Goal: Information Seeking & Learning: Check status

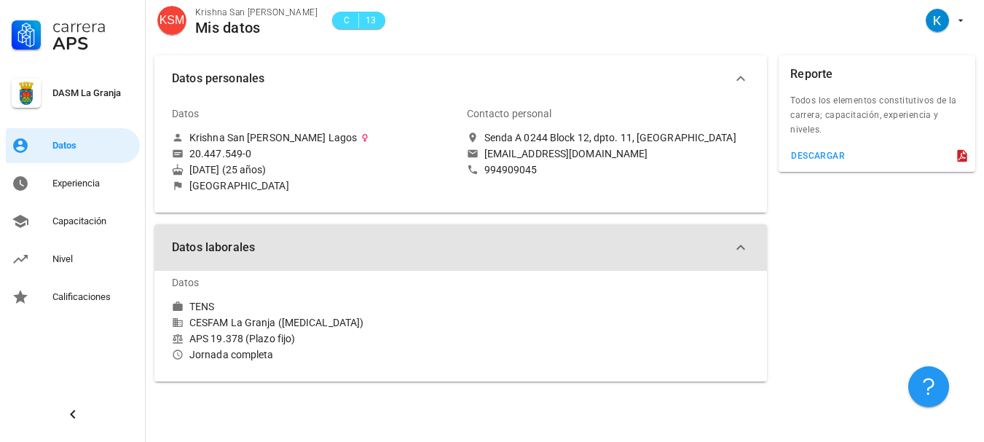
click at [738, 248] on icon "button" at bounding box center [740, 247] width 9 height 5
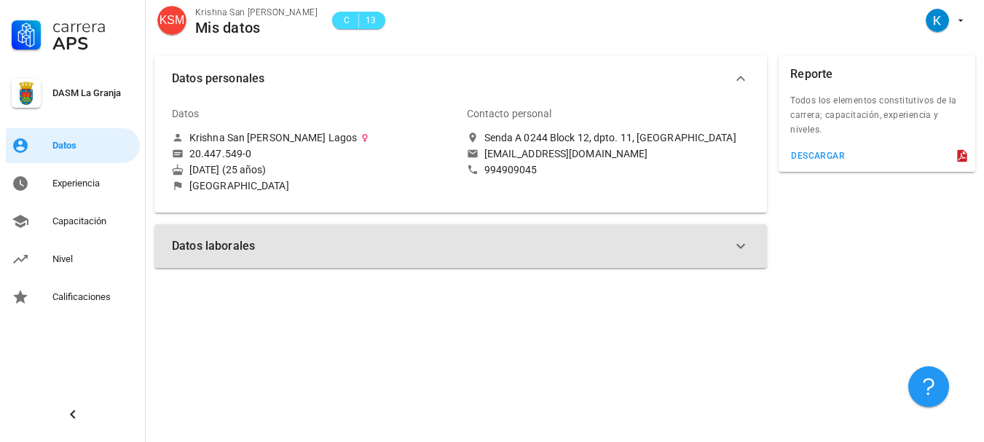
click at [738, 248] on icon "button" at bounding box center [740, 245] width 17 height 17
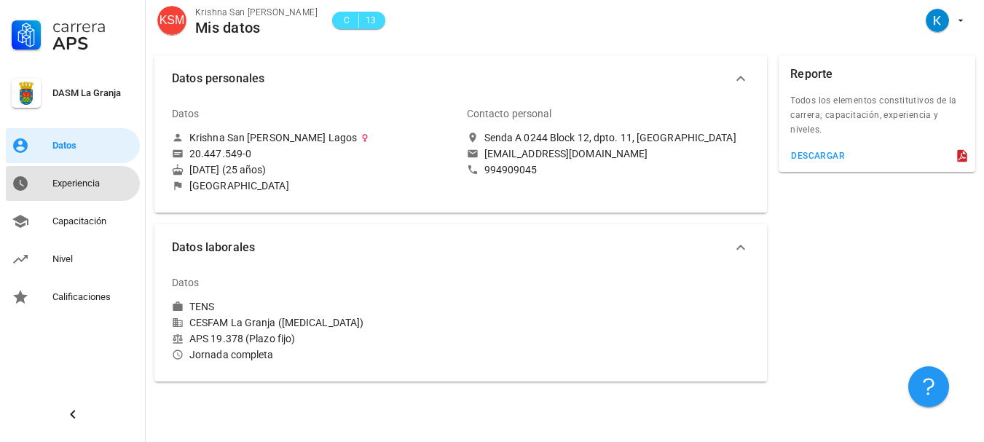
click at [93, 166] on link "Experiencia" at bounding box center [73, 183] width 134 height 35
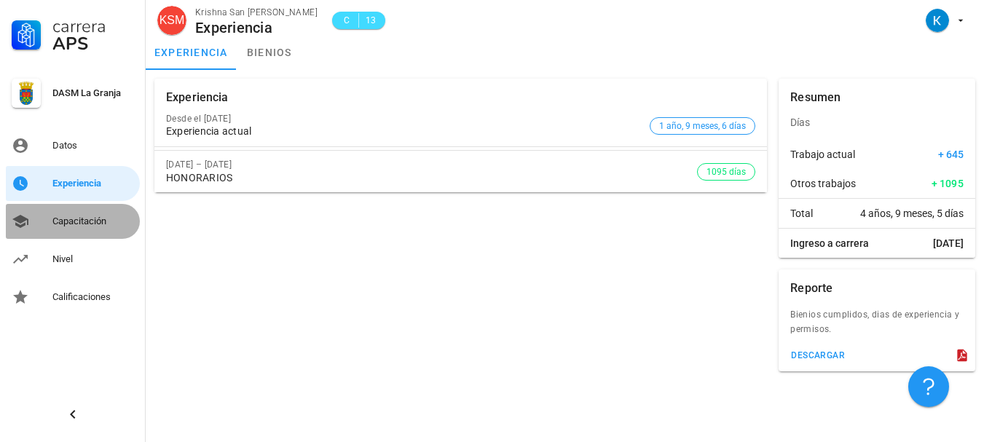
click at [66, 216] on div "Capacitación" at bounding box center [93, 221] width 82 height 12
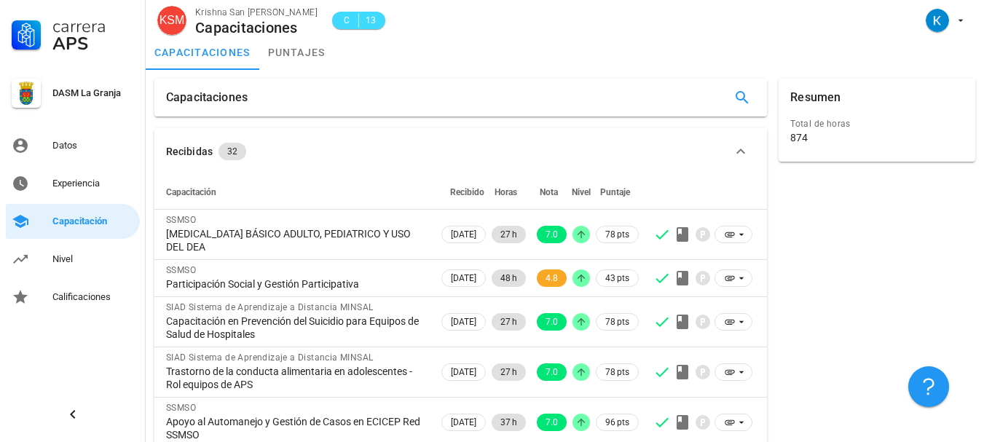
click at [280, 71] on div "Capacitaciones Recibidas 32 Capacitación Recibido Horas Nota Nivel Puntaje SSMS…" at bounding box center [565, 423] width 838 height 706
click at [294, 59] on link "puntajes" at bounding box center [296, 52] width 75 height 35
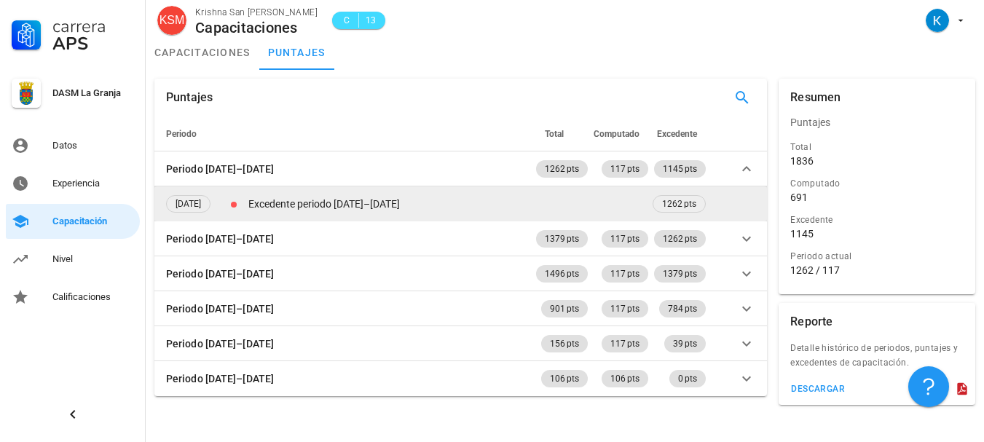
click at [314, 193] on td "Excedente periodo [DATE]–[DATE]" at bounding box center [447, 203] width 404 height 35
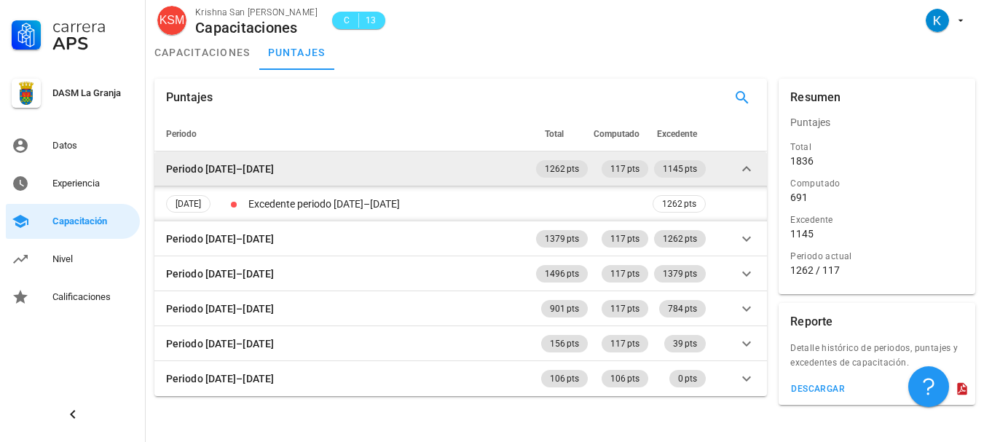
click at [757, 170] on td at bounding box center [737, 168] width 58 height 35
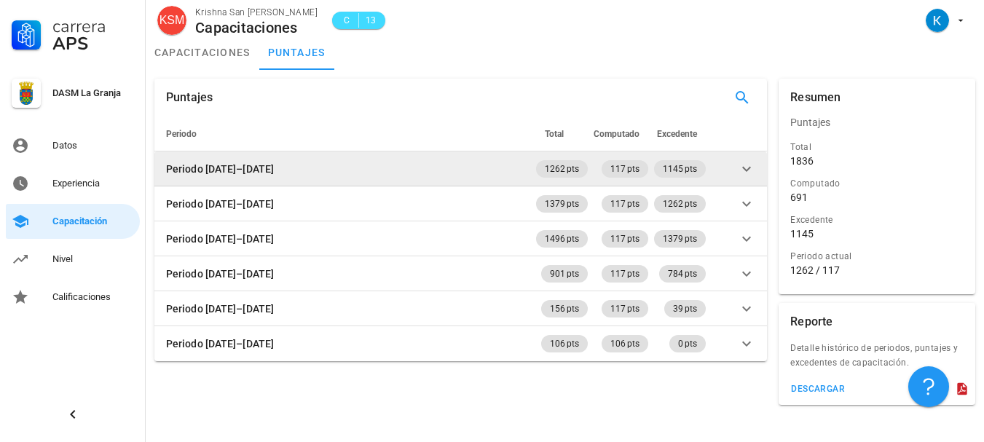
click at [745, 167] on icon at bounding box center [745, 168] width 17 height 17
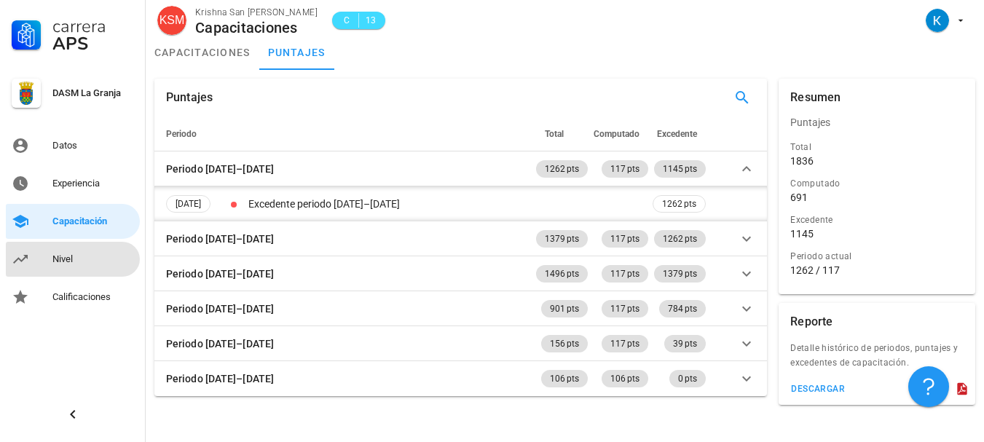
click at [92, 269] on div "Nivel" at bounding box center [93, 259] width 82 height 23
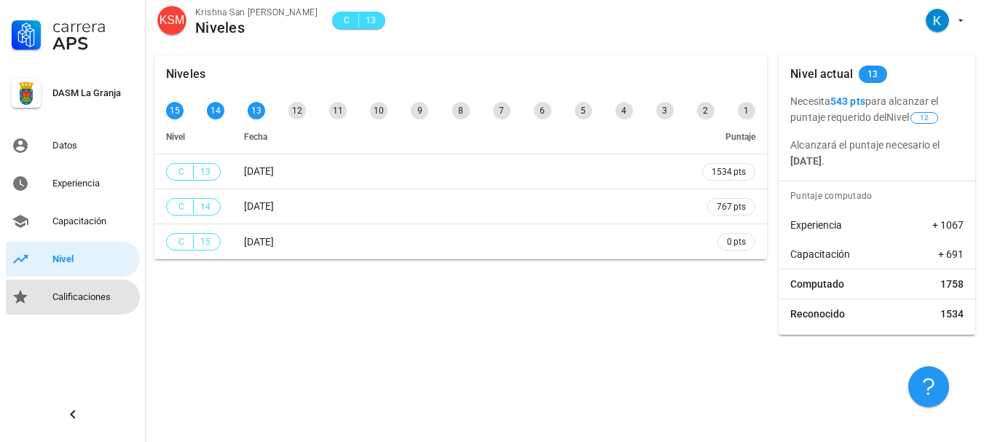
click at [103, 292] on div "Calificaciones" at bounding box center [93, 297] width 82 height 12
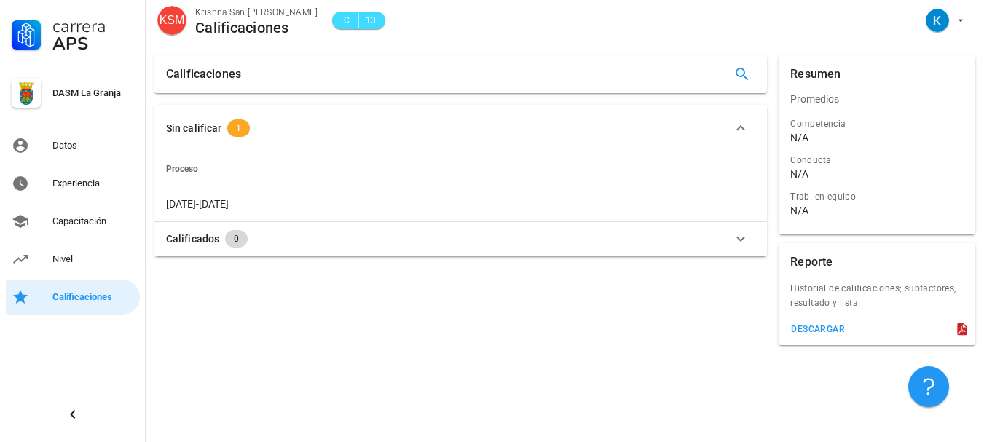
click at [226, 231] on span "0" at bounding box center [236, 238] width 23 height 17
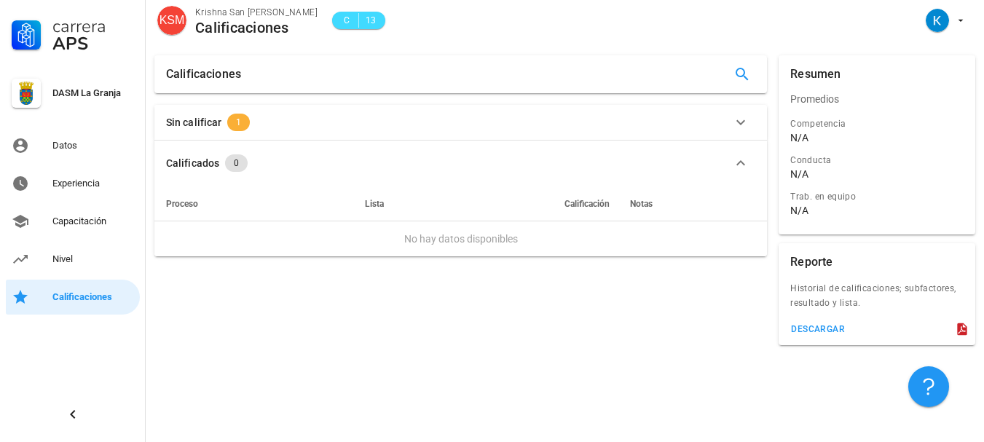
click at [229, 119] on span "1" at bounding box center [238, 122] width 23 height 17
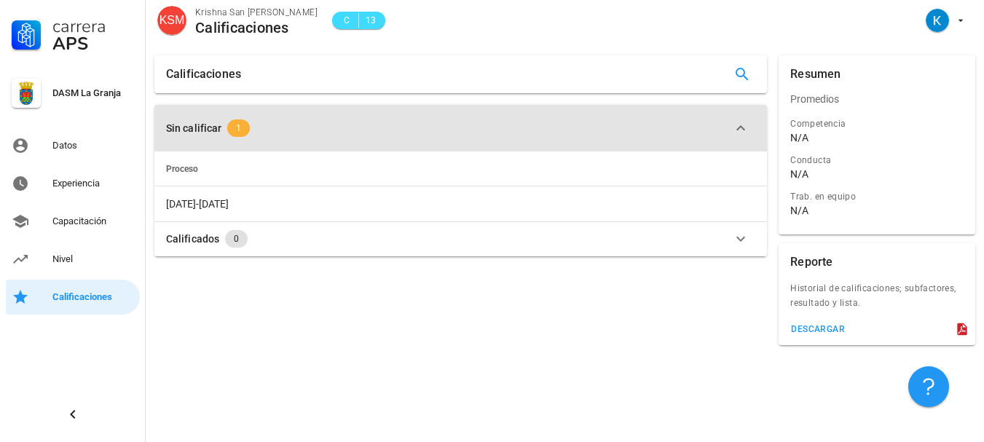
click at [244, 130] on span "1" at bounding box center [238, 127] width 23 height 17
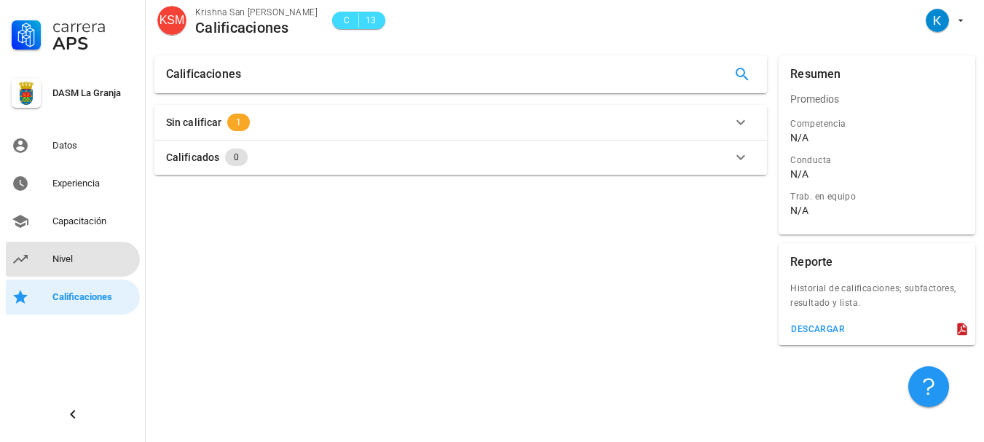
click at [132, 260] on div "Nivel" at bounding box center [93, 259] width 82 height 12
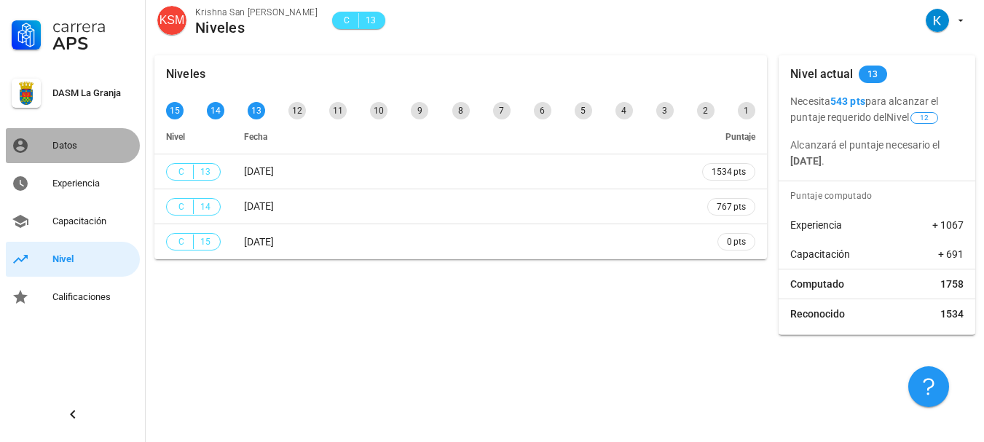
click at [58, 148] on div "Datos" at bounding box center [93, 146] width 82 height 12
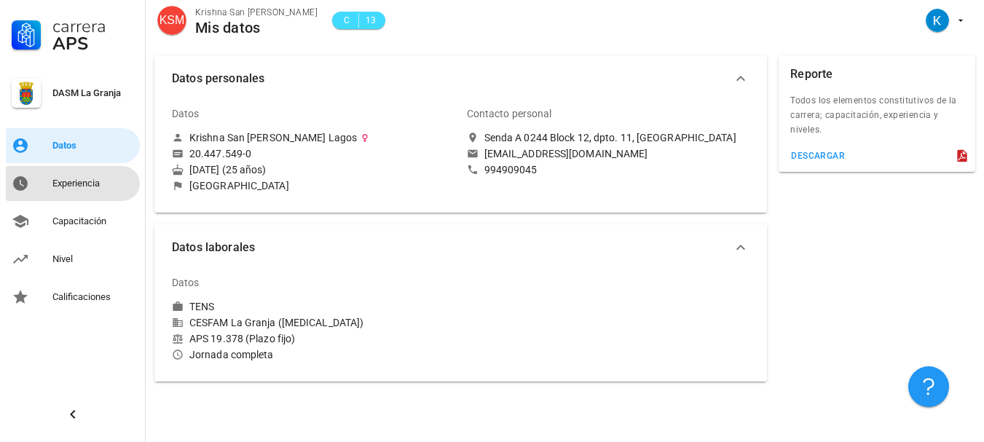
click at [71, 185] on div "Experiencia" at bounding box center [93, 184] width 82 height 12
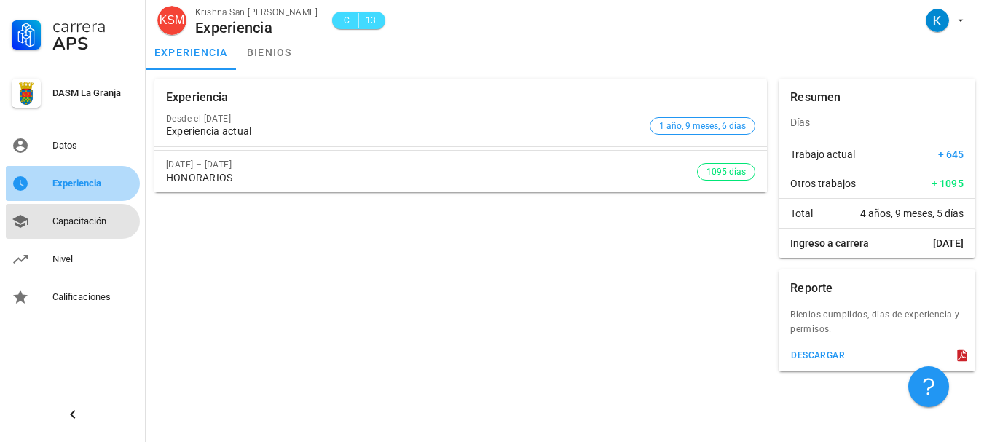
click at [109, 214] on div "Capacitación" at bounding box center [93, 221] width 82 height 23
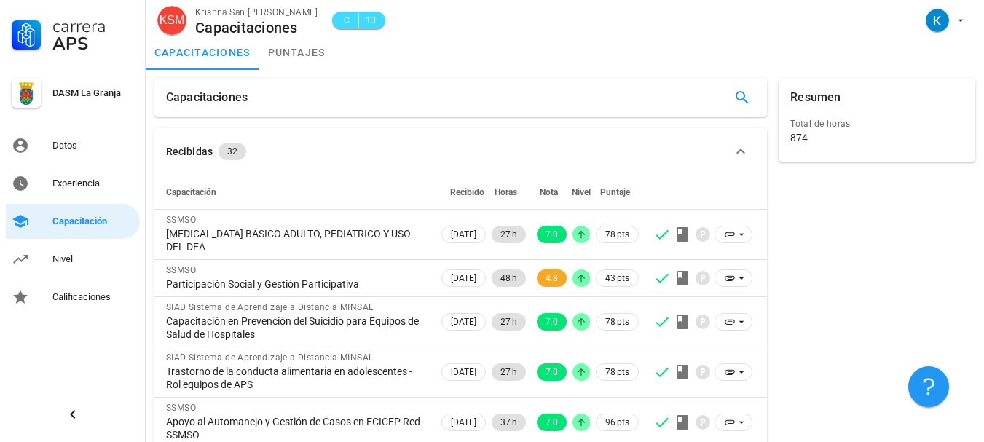
click at [456, 198] on th "Recibido" at bounding box center [463, 192] width 50 height 35
click at [748, 91] on icon "button" at bounding box center [741, 97] width 17 height 17
click at [649, 94] on input "2024" at bounding box center [641, 97] width 133 height 23
click at [630, 97] on input "2024" at bounding box center [641, 97] width 133 height 23
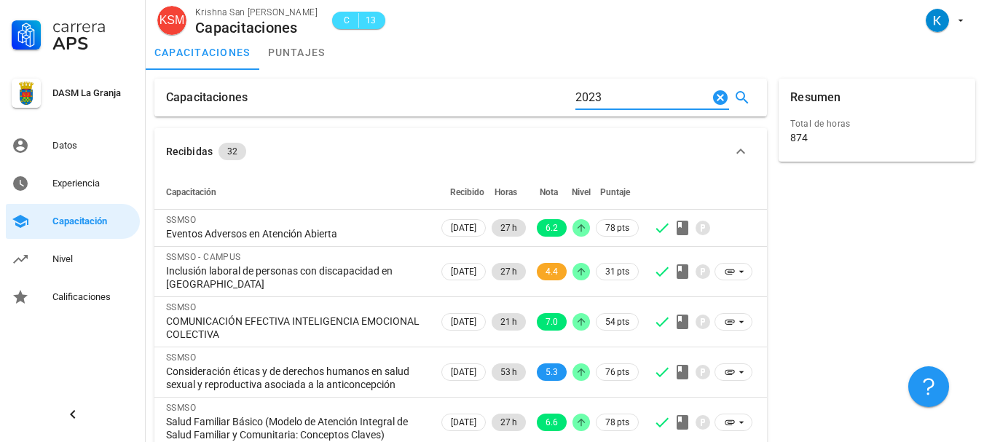
type input "2023"
click at [702, 99] on input "2023" at bounding box center [641, 97] width 133 height 23
click at [724, 99] on icon "Clear Buscar…" at bounding box center [720, 97] width 15 height 15
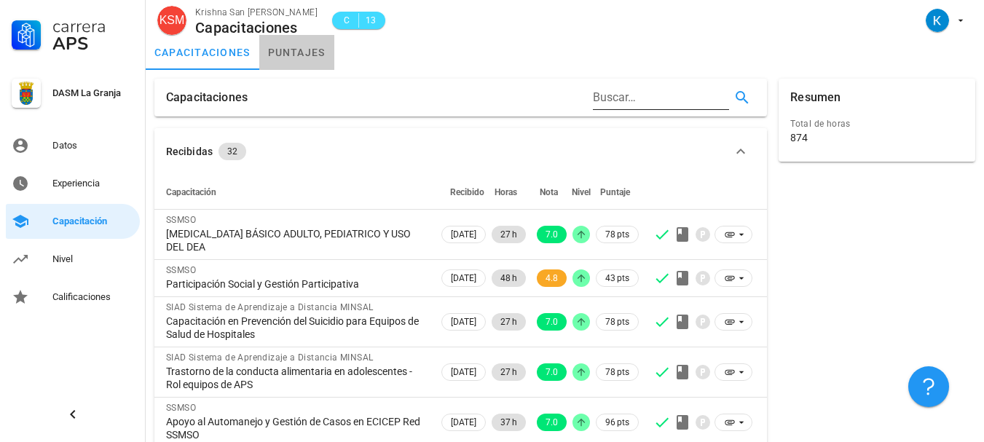
click at [291, 52] on link "puntajes" at bounding box center [296, 52] width 75 height 35
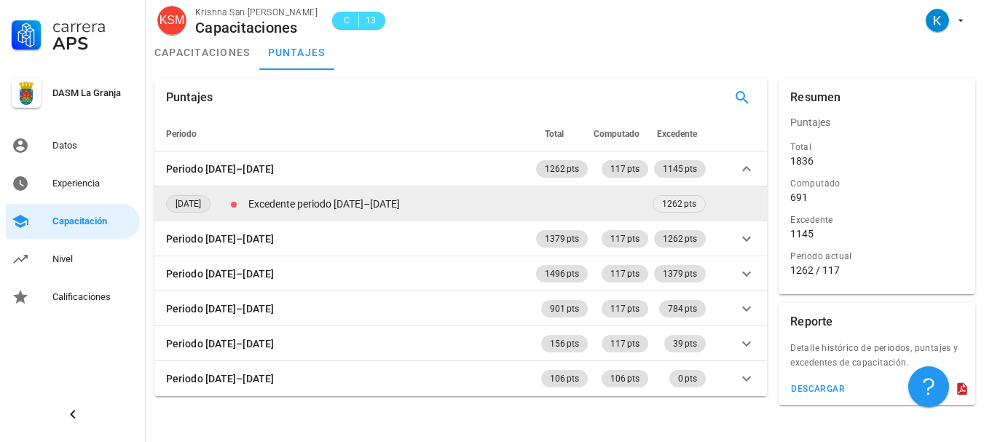
click at [201, 200] on span "[DATE]" at bounding box center [187, 204] width 25 height 16
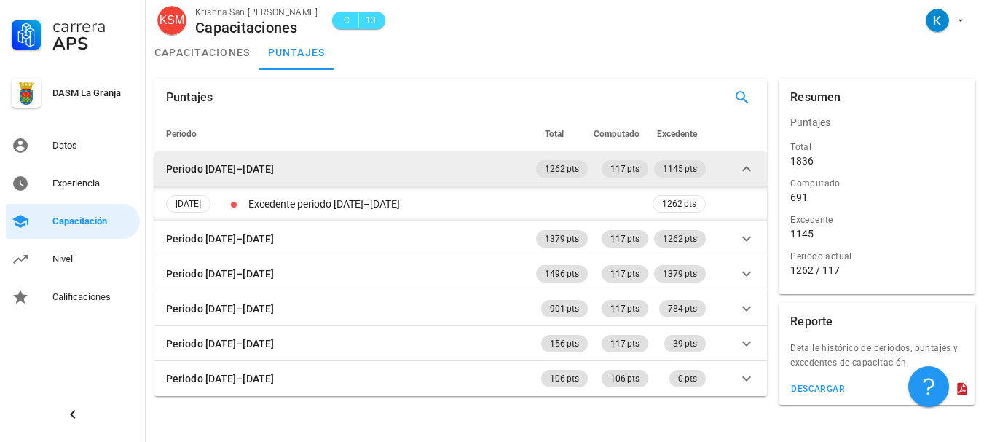
click at [743, 179] on td at bounding box center [737, 168] width 58 height 35
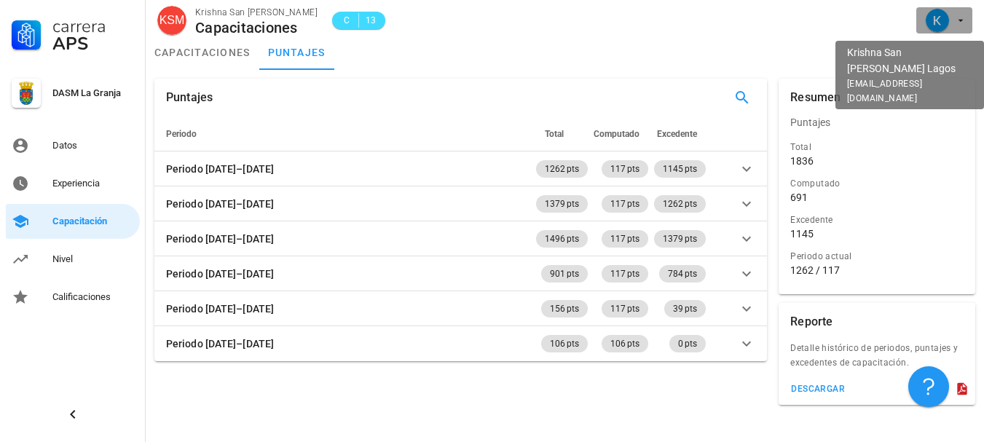
drag, startPoint x: 963, startPoint y: 11, endPoint x: 959, endPoint y: 32, distance: 21.6
click at [963, 12] on span "button" at bounding box center [944, 20] width 44 height 23
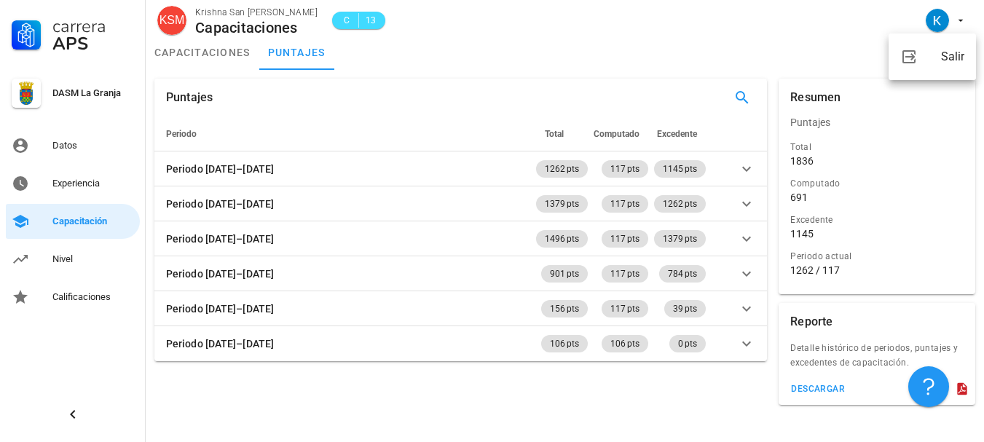
click at [651, 31] on div "KSM Krishna San [PERSON_NAME] Capacitaciones C 13" at bounding box center [565, 17] width 838 height 35
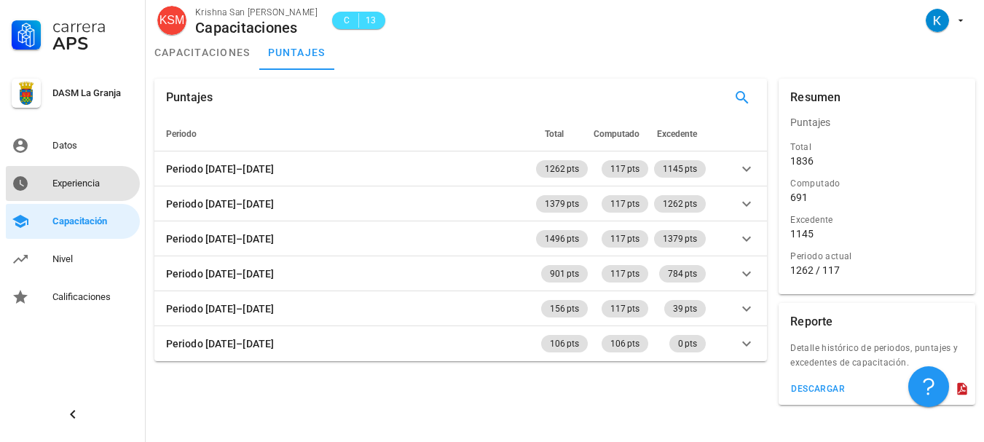
click at [93, 186] on div "Experiencia" at bounding box center [93, 184] width 82 height 12
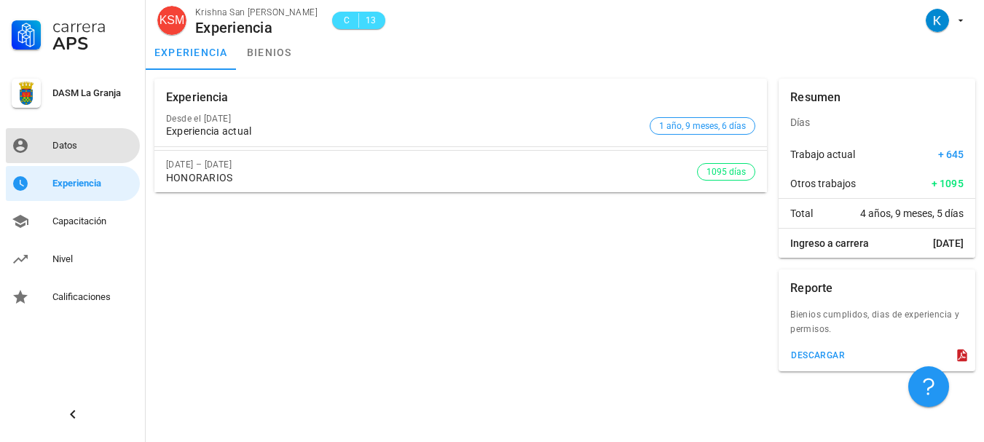
click at [85, 137] on div "Datos" at bounding box center [93, 145] width 82 height 23
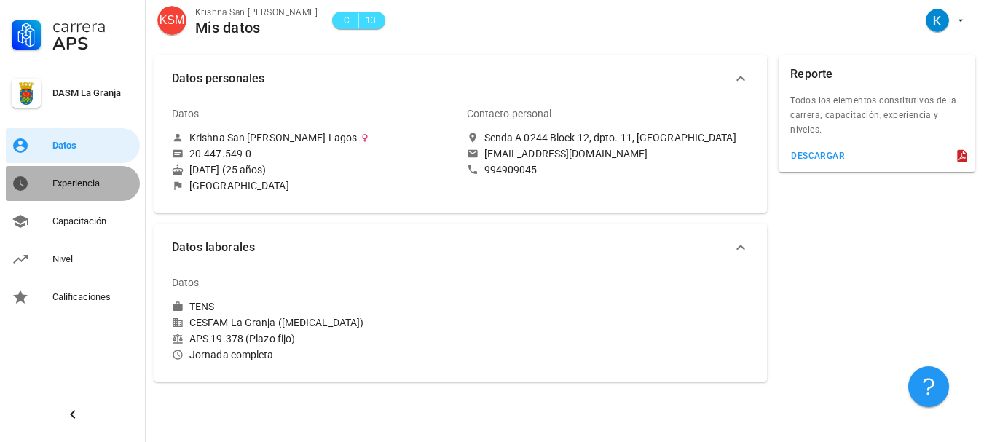
click at [112, 177] on div "Experiencia" at bounding box center [93, 183] width 82 height 23
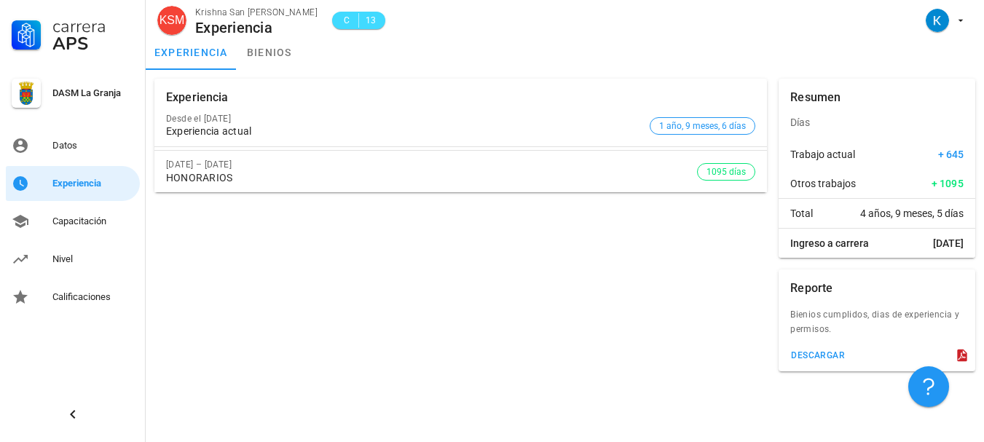
drag, startPoint x: 209, startPoint y: 180, endPoint x: 194, endPoint y: 165, distance: 21.6
click at [210, 178] on div "HONORARIOS" at bounding box center [431, 178] width 531 height 12
click at [80, 134] on div "Datos" at bounding box center [93, 145] width 82 height 23
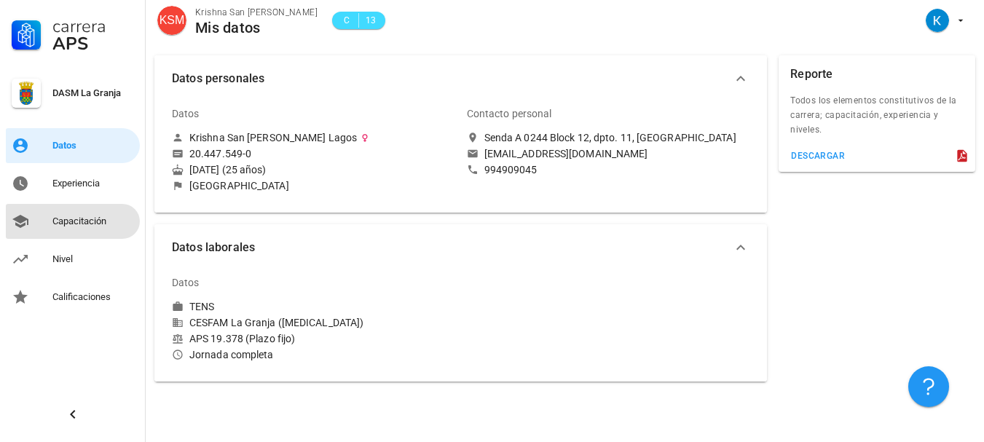
click at [103, 205] on link "Capacitación" at bounding box center [73, 221] width 134 height 35
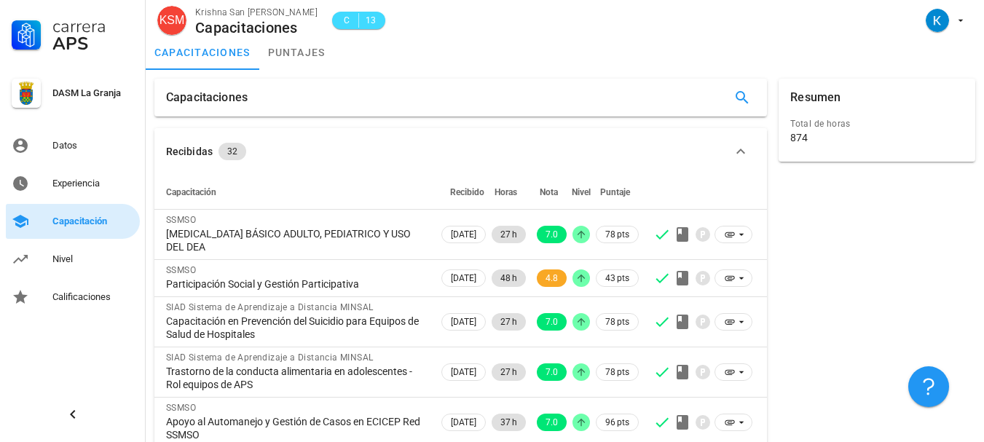
click at [116, 213] on div "Capacitación" at bounding box center [93, 221] width 82 height 23
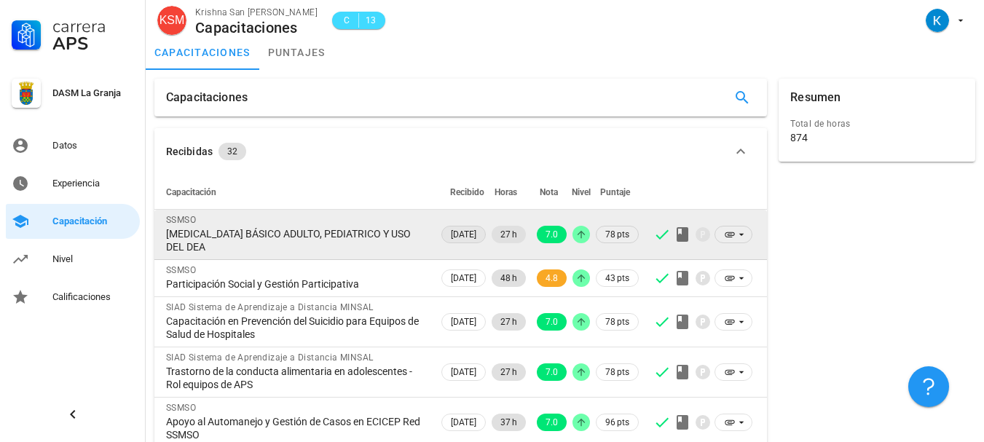
click at [455, 229] on span "[DATE]" at bounding box center [463, 234] width 25 height 16
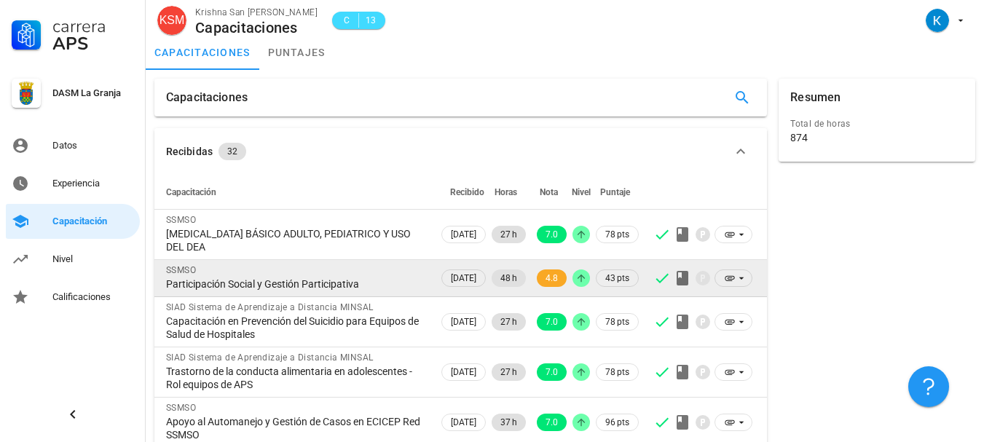
click at [328, 268] on div "SSMSO" at bounding box center [296, 270] width 261 height 15
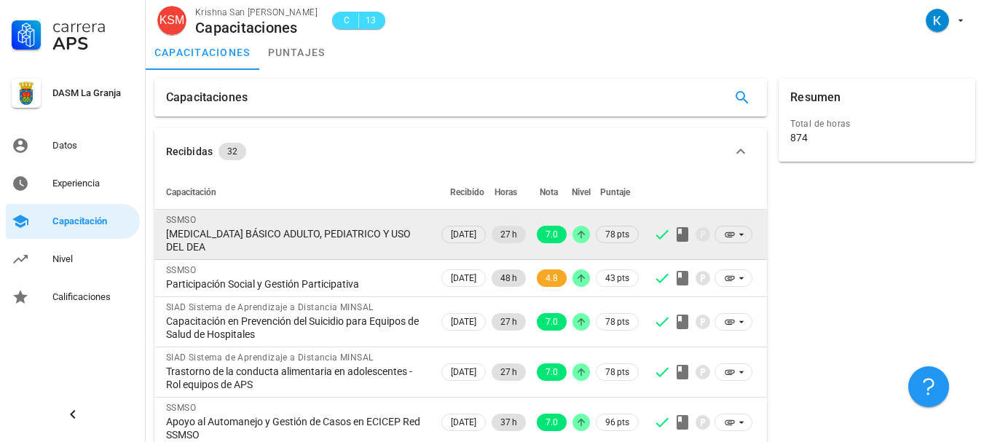
click at [370, 238] on div "[MEDICAL_DATA] BÁSICO ADULTO, PEDIATRICO Y USO DEL DEA" at bounding box center [296, 240] width 261 height 26
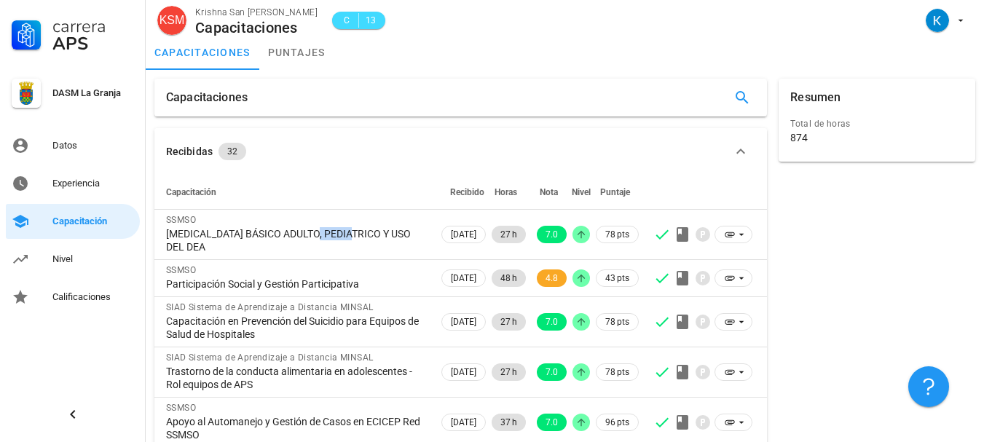
drag, startPoint x: 370, startPoint y: 238, endPoint x: 954, endPoint y: 79, distance: 605.7
click at [371, 238] on div "[MEDICAL_DATA] BÁSICO ADULTO, PEDIATRICO Y USO DEL DEA" at bounding box center [296, 240] width 261 height 26
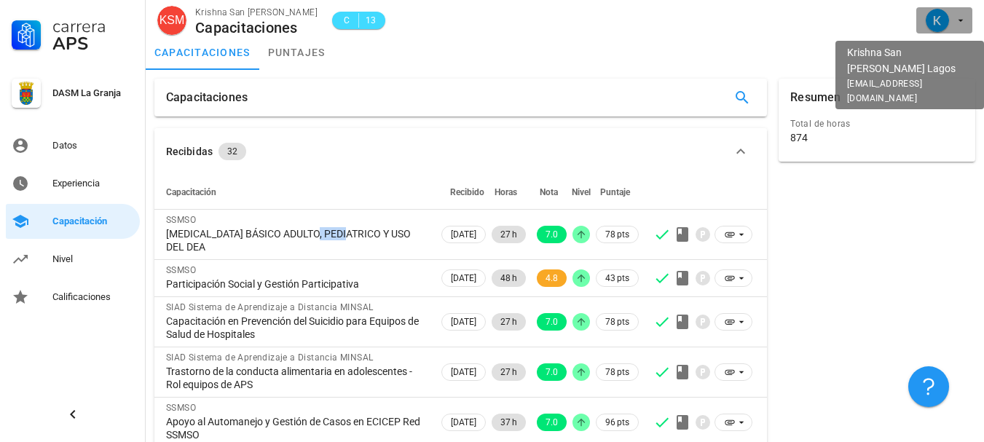
click at [968, 28] on button "button" at bounding box center [944, 20] width 56 height 26
click at [953, 25] on span "button" at bounding box center [944, 20] width 44 height 23
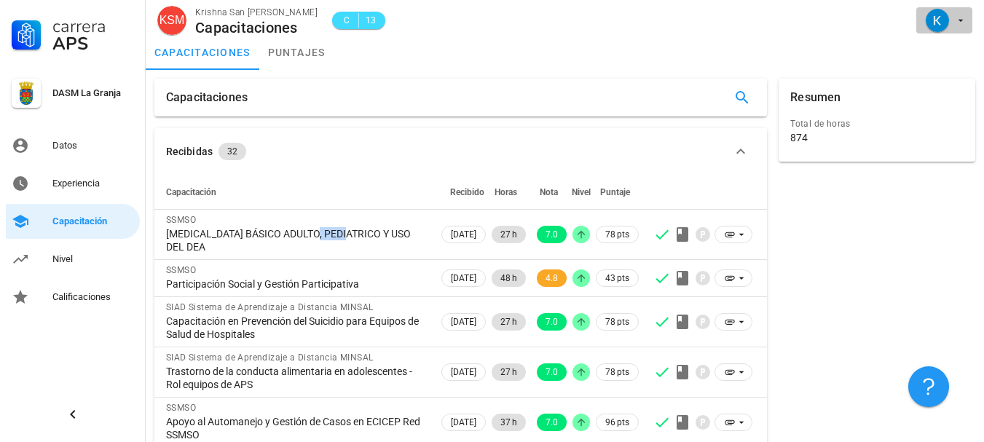
click at [949, 18] on span "button" at bounding box center [944, 20] width 44 height 23
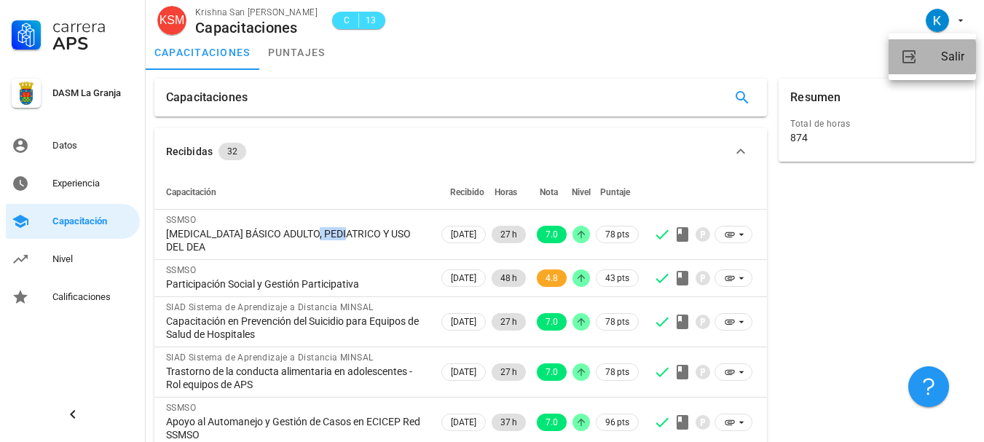
click at [933, 65] on link "Salir" at bounding box center [931, 56] width 87 height 35
